Goal: Task Accomplishment & Management: Use online tool/utility

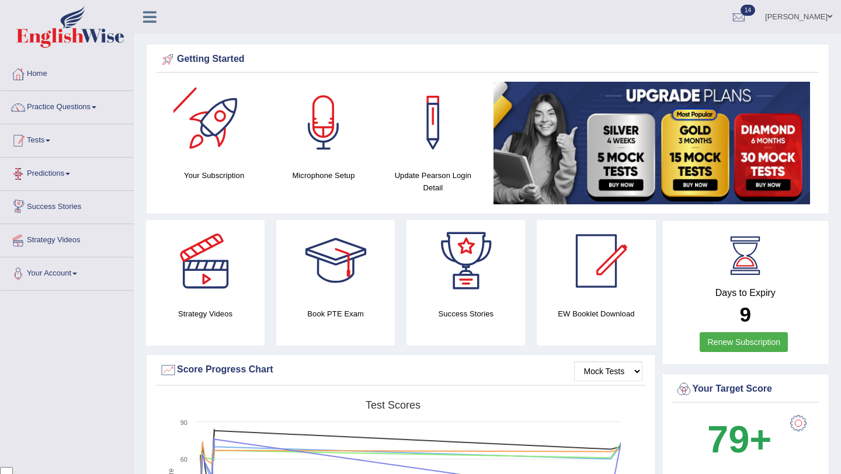
click at [61, 141] on link "Tests" at bounding box center [67, 138] width 133 height 29
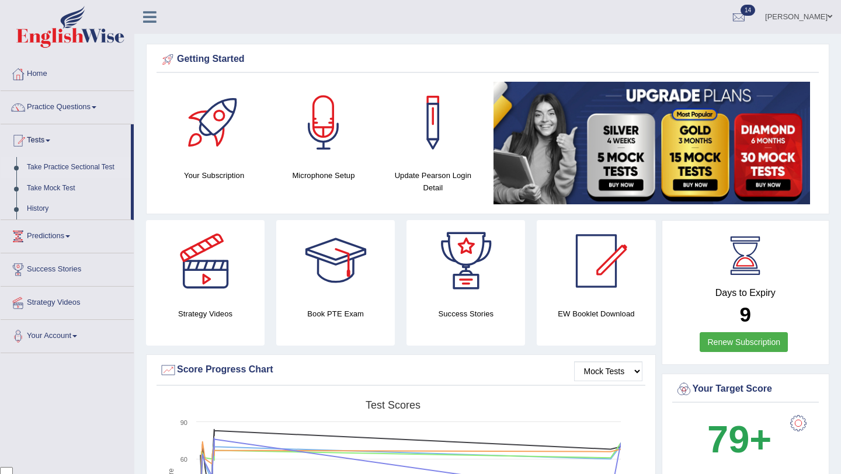
click at [72, 167] on link "Take Practice Sectional Test" at bounding box center [76, 167] width 109 height 21
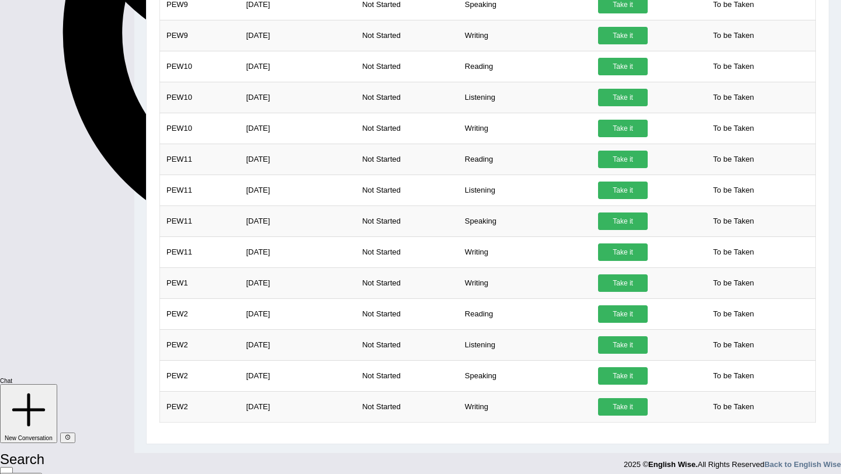
scroll to position [986, 0]
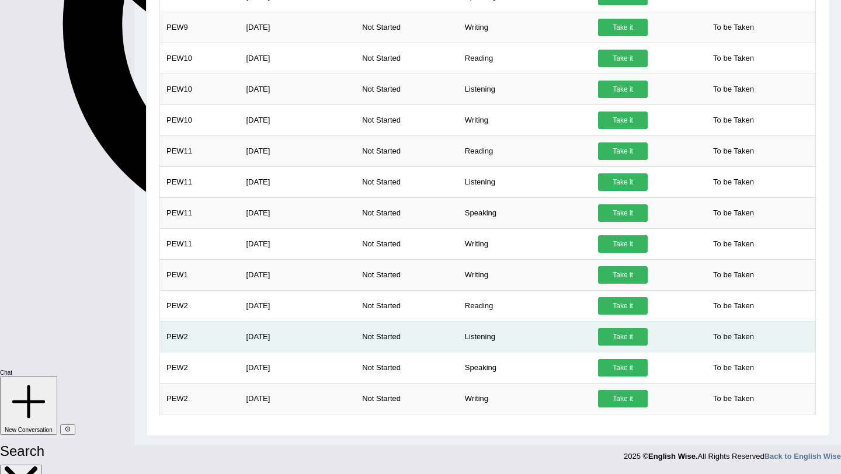
click at [618, 339] on link "Take it" at bounding box center [623, 337] width 50 height 18
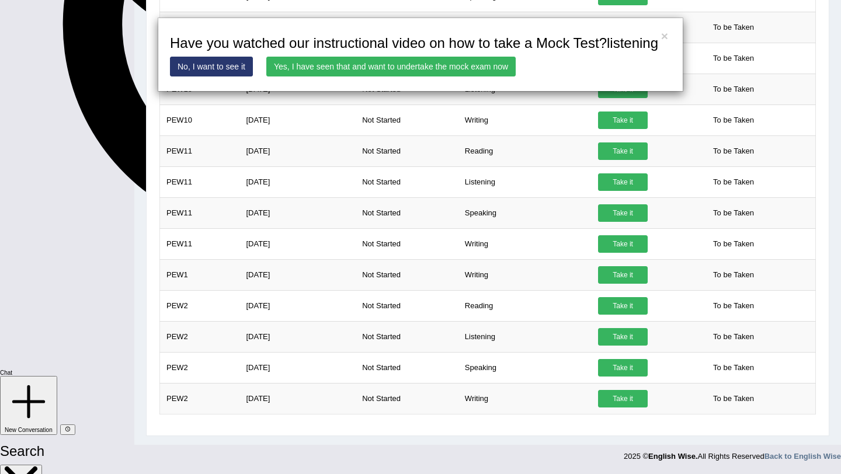
click at [458, 77] on link "Yes, I have seen that and want to undertake the mock exam now" at bounding box center [391, 67] width 250 height 20
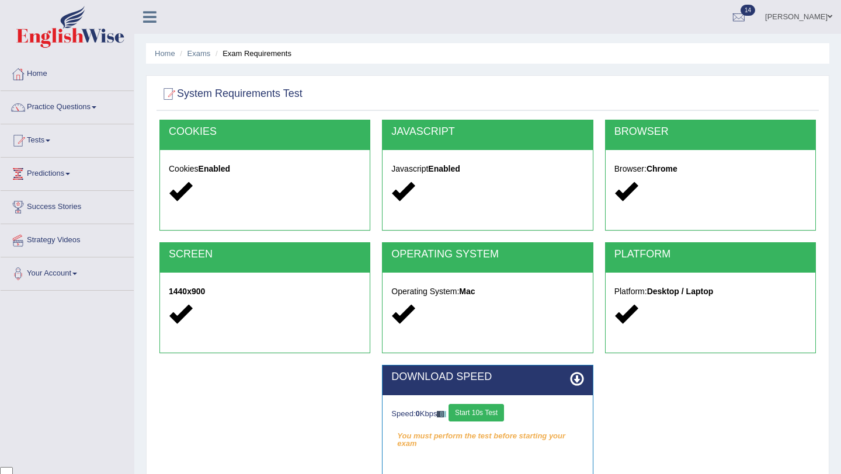
click at [498, 411] on button "Start 10s Test" at bounding box center [477, 413] width 56 height 18
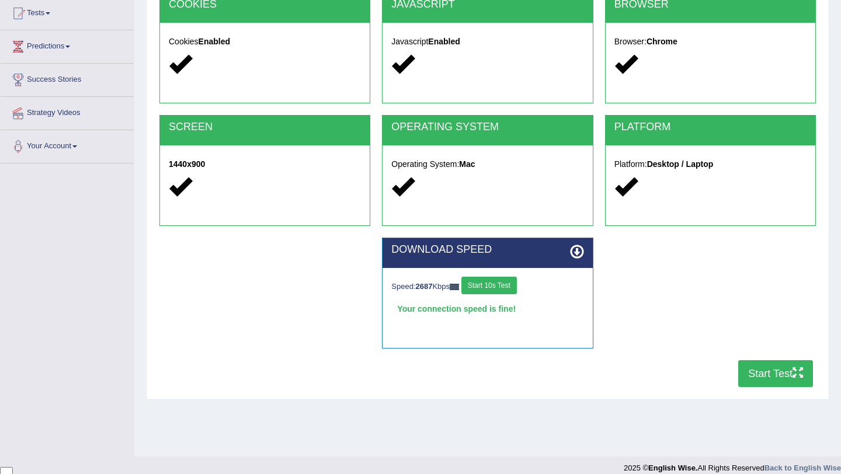
scroll to position [139, 0]
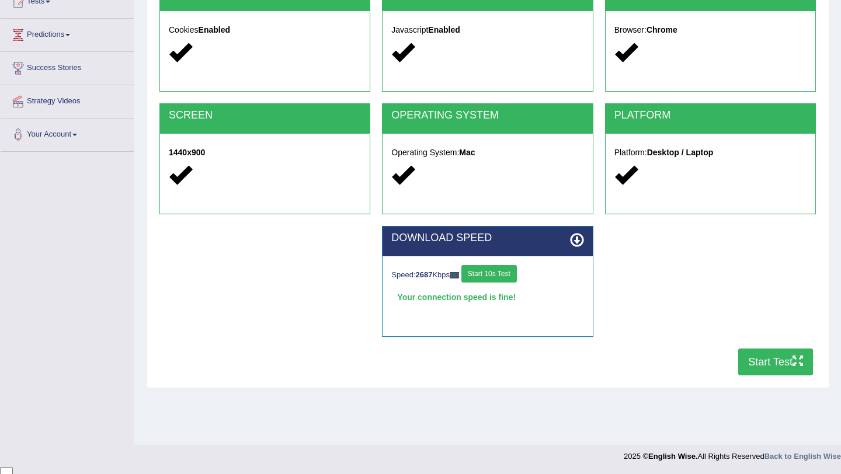
click at [775, 357] on button "Start Test" at bounding box center [776, 362] width 75 height 27
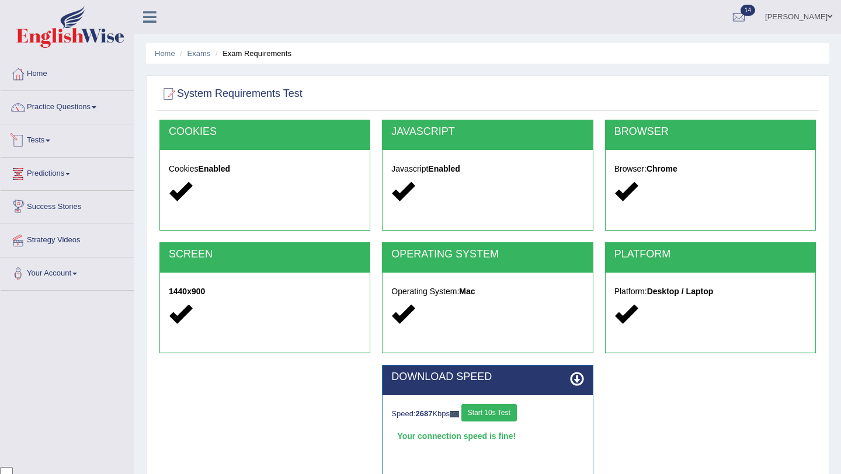
click at [60, 137] on link "Tests" at bounding box center [67, 138] width 133 height 29
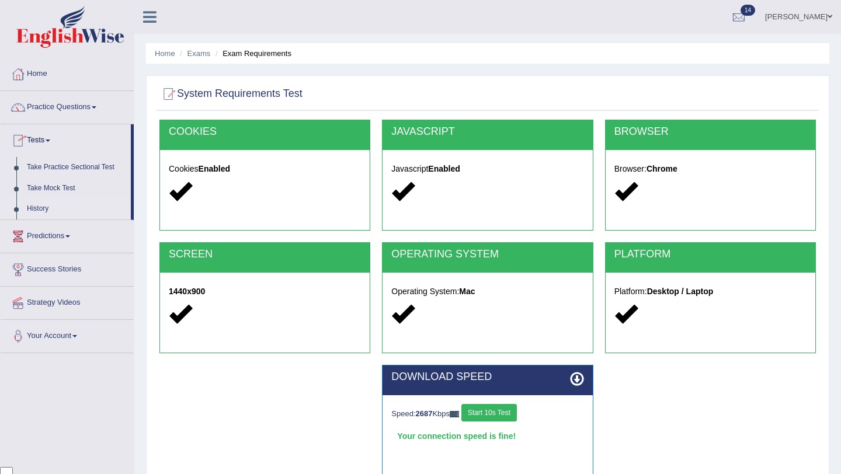
click at [58, 214] on link "History" at bounding box center [76, 209] width 109 height 21
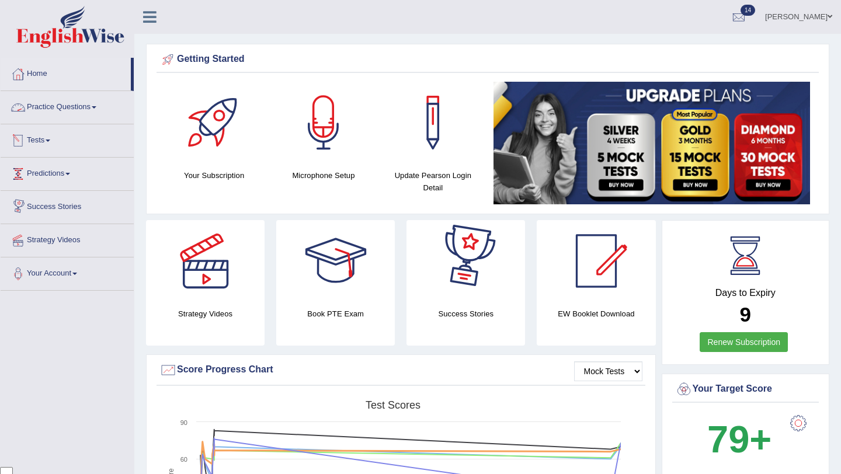
click at [51, 143] on link "Tests" at bounding box center [67, 138] width 133 height 29
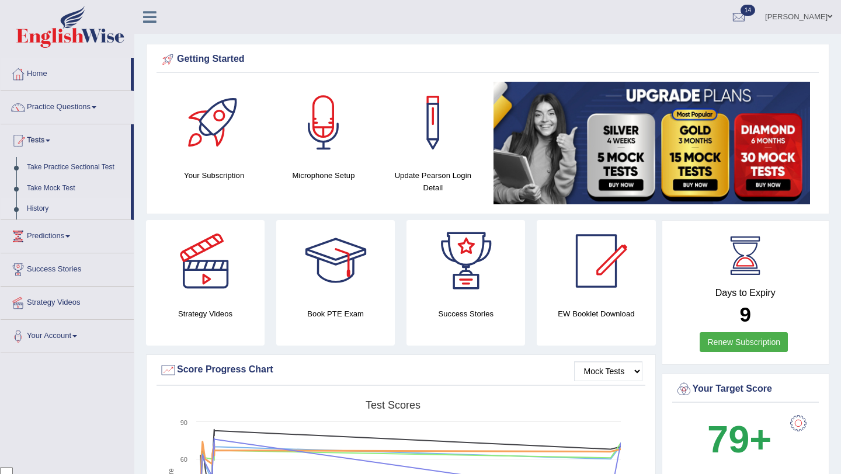
click at [40, 210] on link "History" at bounding box center [76, 209] width 109 height 21
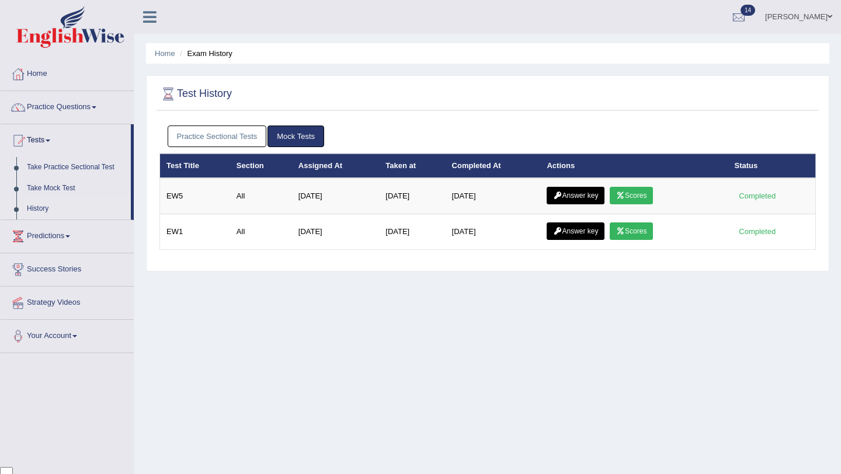
click at [248, 126] on link "Practice Sectional Tests" at bounding box center [217, 137] width 99 height 22
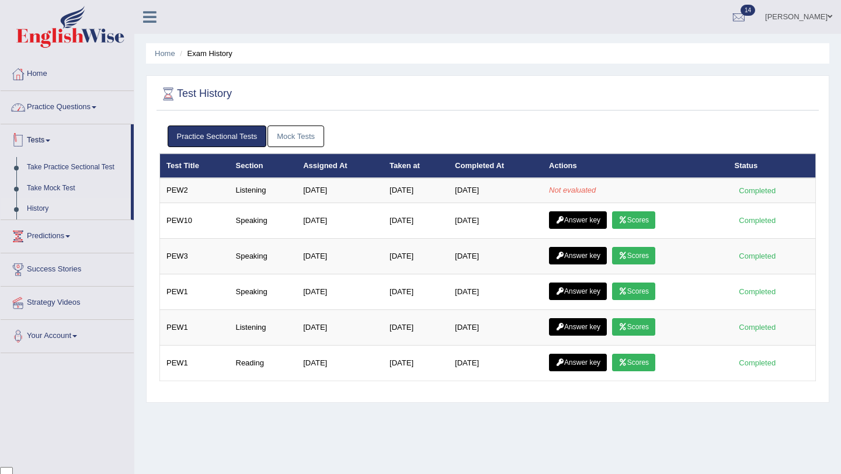
click at [56, 89] on li "Home" at bounding box center [67, 74] width 133 height 33
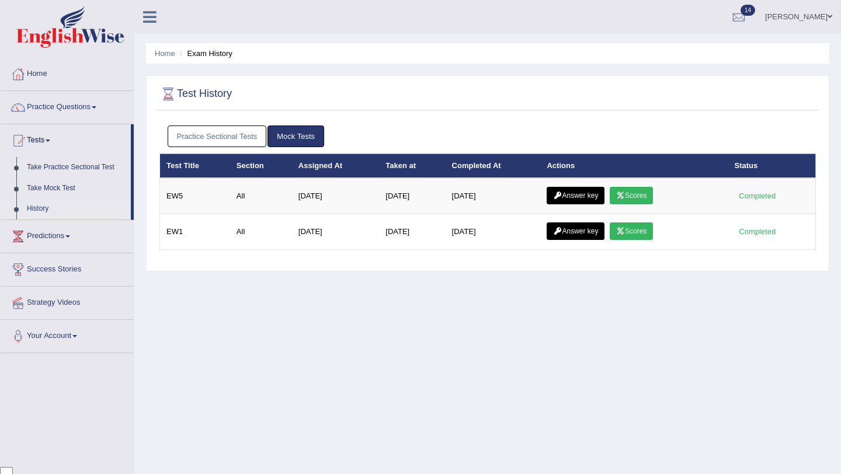
click at [231, 137] on link "Practice Sectional Tests" at bounding box center [217, 137] width 99 height 22
click at [210, 138] on link "Practice Sectional Tests" at bounding box center [217, 137] width 99 height 22
click at [197, 127] on link "Practice Sectional Tests" at bounding box center [217, 137] width 99 height 22
click at [181, 136] on link "Practice Sectional Tests" at bounding box center [217, 137] width 99 height 22
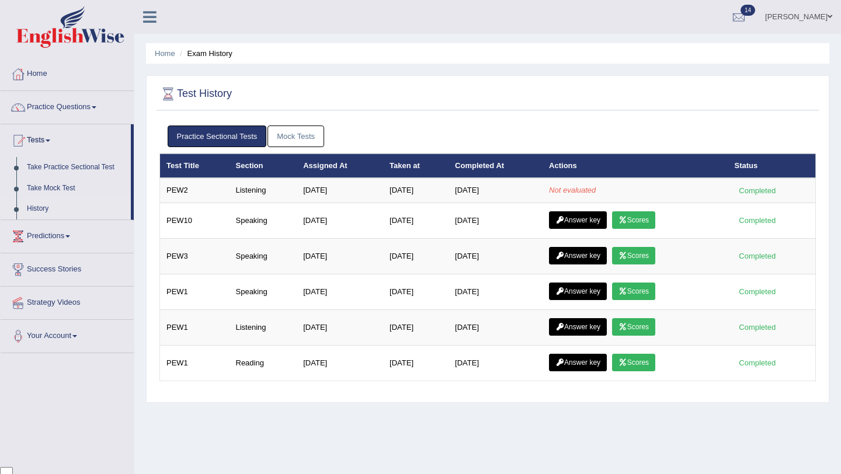
click at [195, 131] on link "Practice Sectional Tests" at bounding box center [217, 137] width 99 height 22
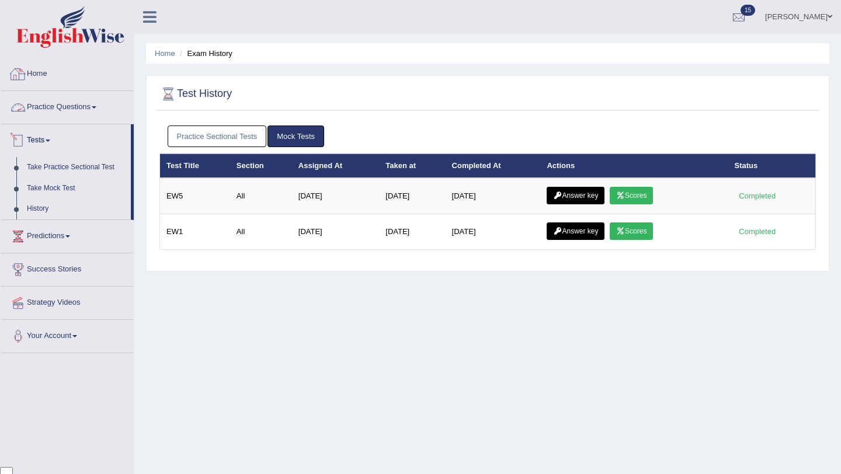
click at [219, 138] on link "Practice Sectional Tests" at bounding box center [217, 137] width 99 height 22
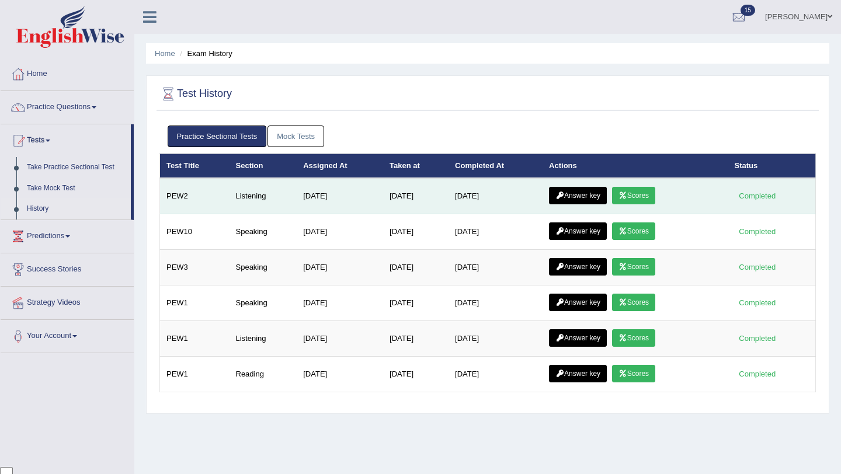
click at [645, 200] on link "Scores" at bounding box center [633, 196] width 43 height 18
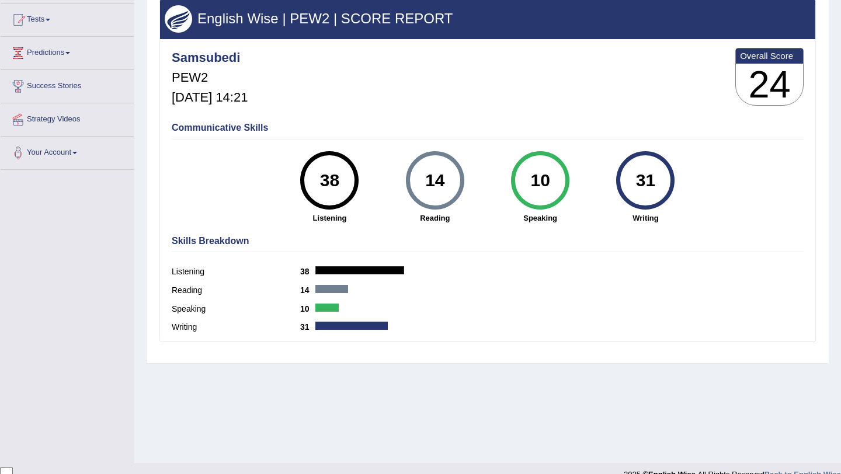
scroll to position [139, 0]
